Goal: Task Accomplishment & Management: Manage account settings

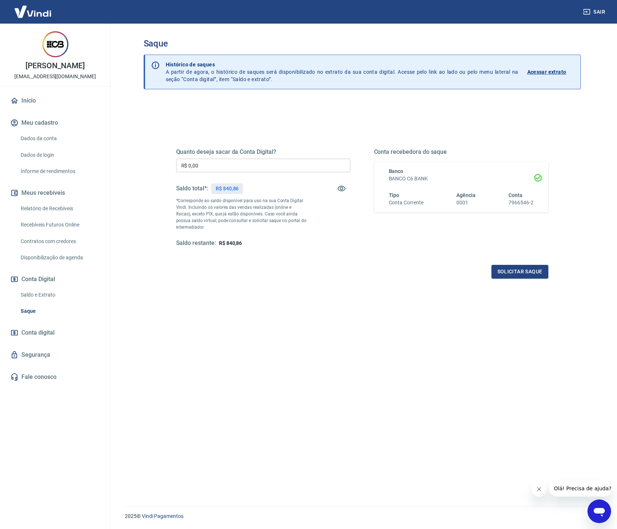
click at [230, 169] on input "R$ 0,00" at bounding box center [263, 166] width 174 height 14
type input "R$ 800,92"
click at [369, 284] on div "Quanto deseja sacar da Conta Digital? R$ 800,92 ​ Saldo total*: R$ 840,86 *Corr…" at bounding box center [362, 202] width 390 height 172
click at [507, 275] on button "Solicitar saque" at bounding box center [519, 272] width 57 height 14
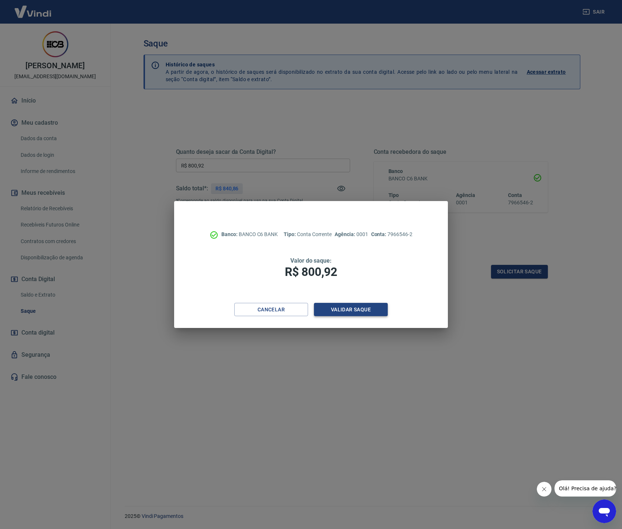
click at [330, 313] on button "Validar saque" at bounding box center [351, 310] width 74 height 14
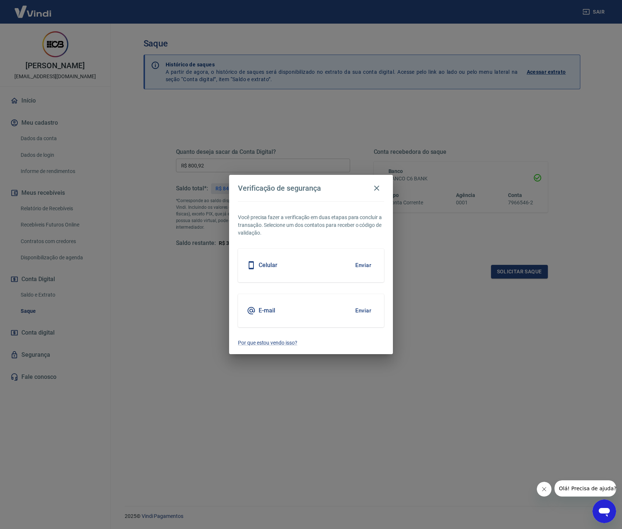
click at [371, 314] on button "Enviar" at bounding box center [363, 311] width 24 height 16
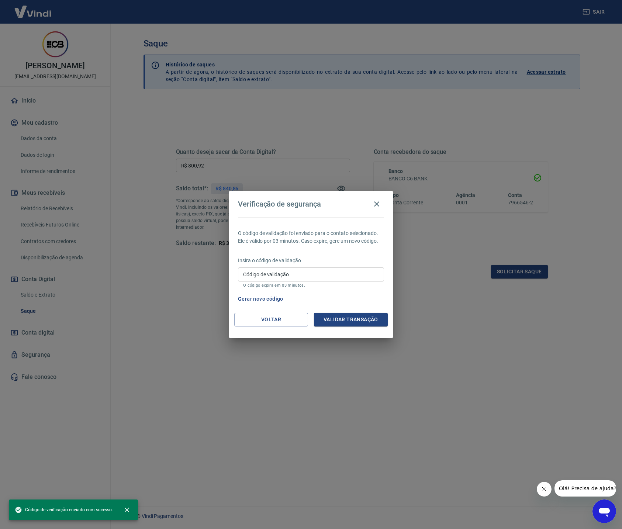
click at [305, 264] on p "Insira o código de validação" at bounding box center [311, 261] width 146 height 8
click at [305, 275] on input "Código de validação" at bounding box center [311, 275] width 146 height 14
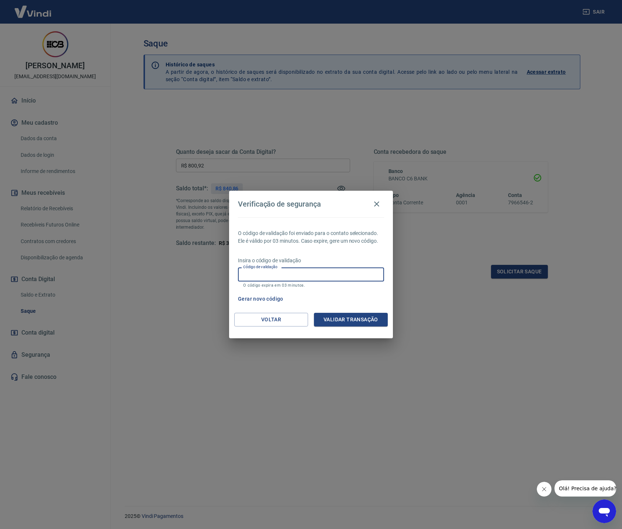
paste input "539518"
type input "539518"
click at [347, 320] on button "Validar transação" at bounding box center [351, 320] width 74 height 14
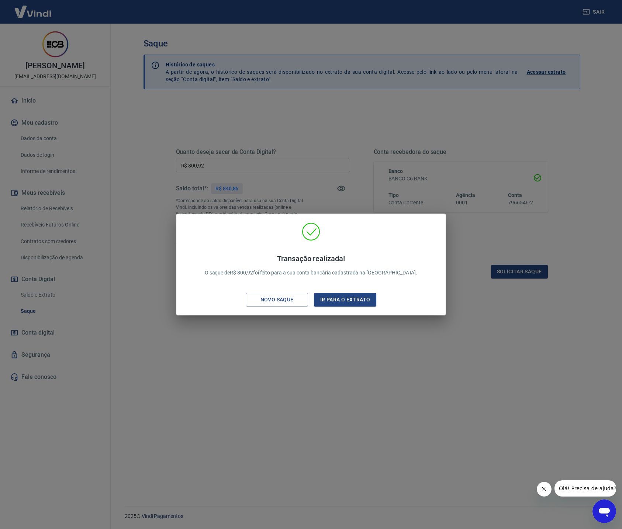
click at [155, 203] on div "Transação realizada! O saque de R$ 800,92 foi feito para a sua conta bancária c…" at bounding box center [311, 264] width 622 height 529
